Goal: Navigation & Orientation: Find specific page/section

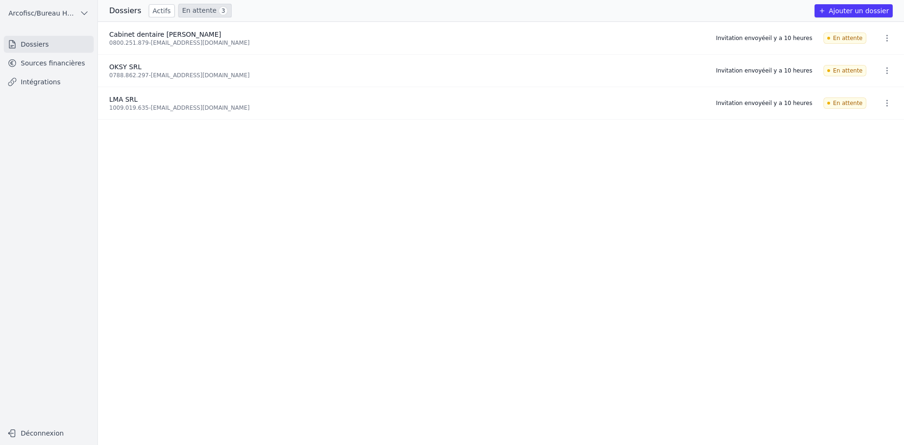
click at [191, 8] on link "En attente 3" at bounding box center [204, 11] width 53 height 14
click at [156, 11] on link "Actifs" at bounding box center [162, 10] width 26 height 13
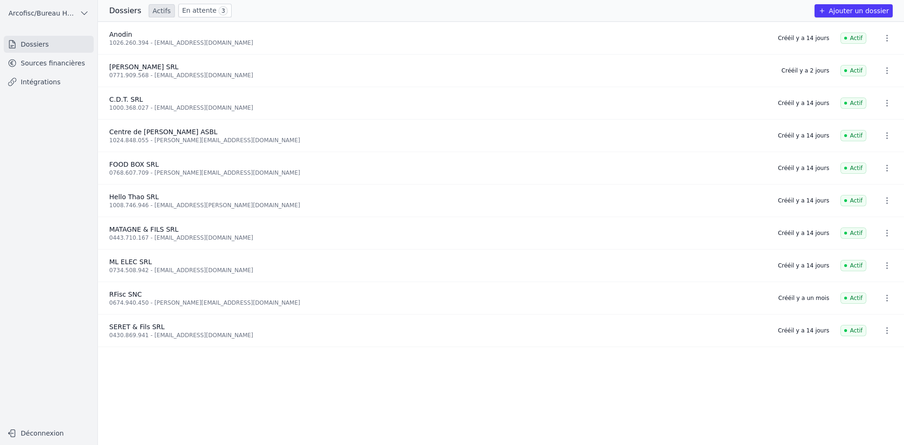
click at [83, 65] on link "Sources financières" at bounding box center [49, 63] width 90 height 17
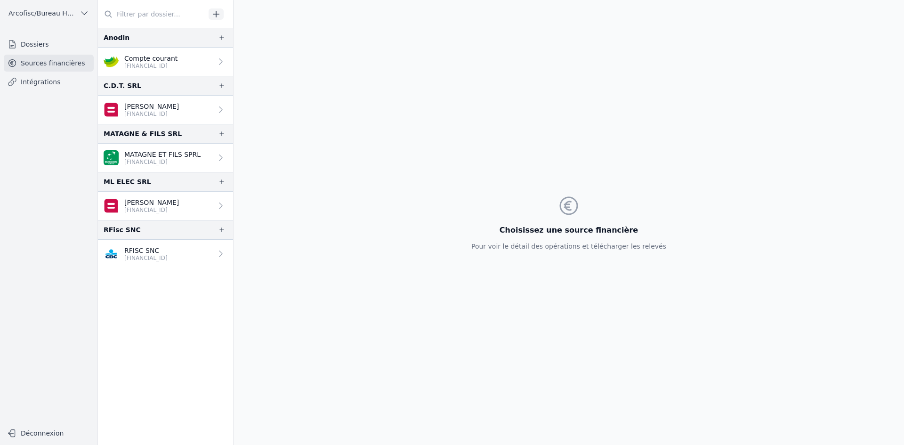
click at [170, 111] on p "BE62 0689 4991 4761" at bounding box center [151, 114] width 55 height 8
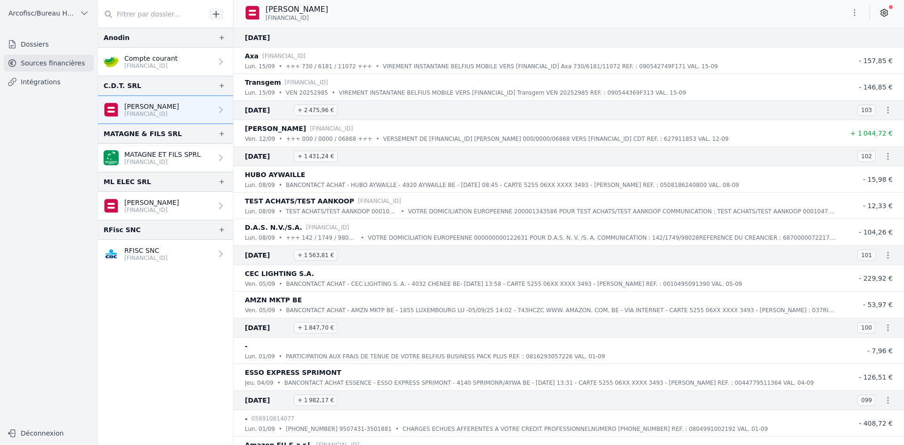
click at [154, 58] on p "Compte courant" at bounding box center [150, 58] width 53 height 9
